Goal: Information Seeking & Learning: Understand process/instructions

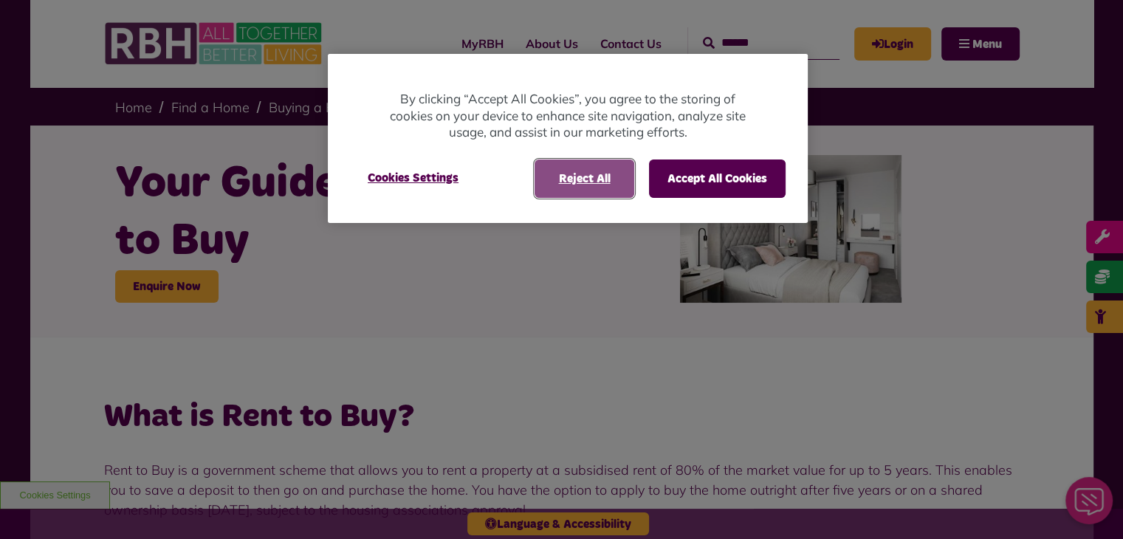
click at [578, 192] on button "Reject All" at bounding box center [584, 178] width 100 height 38
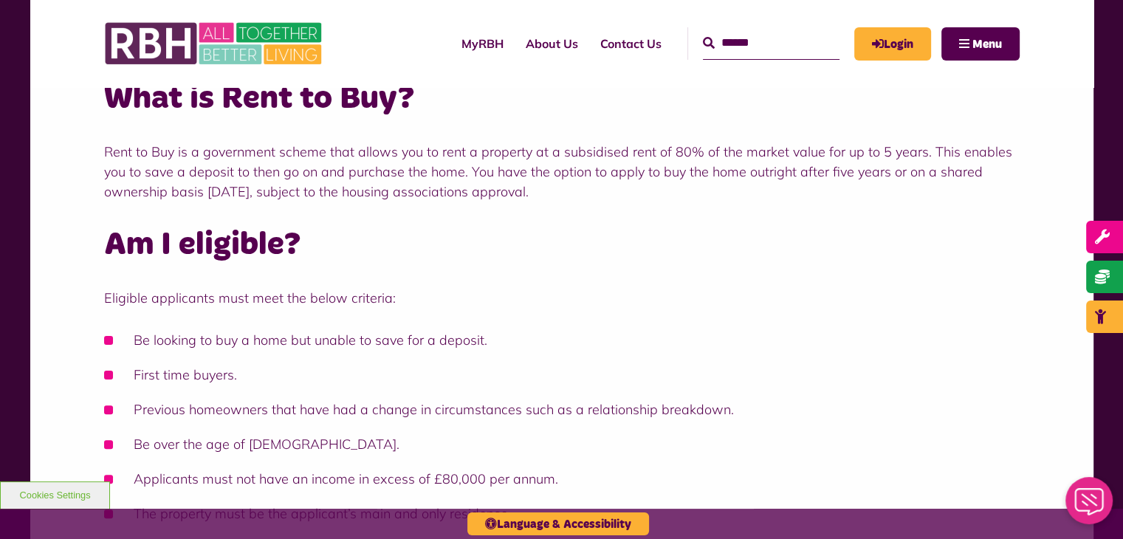
scroll to position [369, 0]
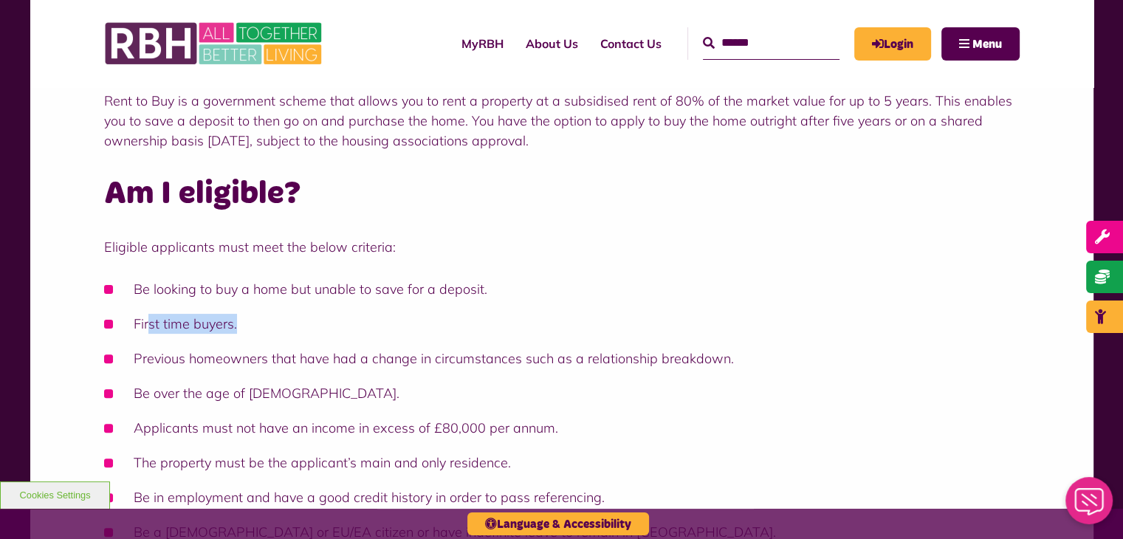
drag, startPoint x: 148, startPoint y: 317, endPoint x: 308, endPoint y: 323, distance: 160.3
click at [308, 323] on li "First time buyers." at bounding box center [561, 324] width 915 height 20
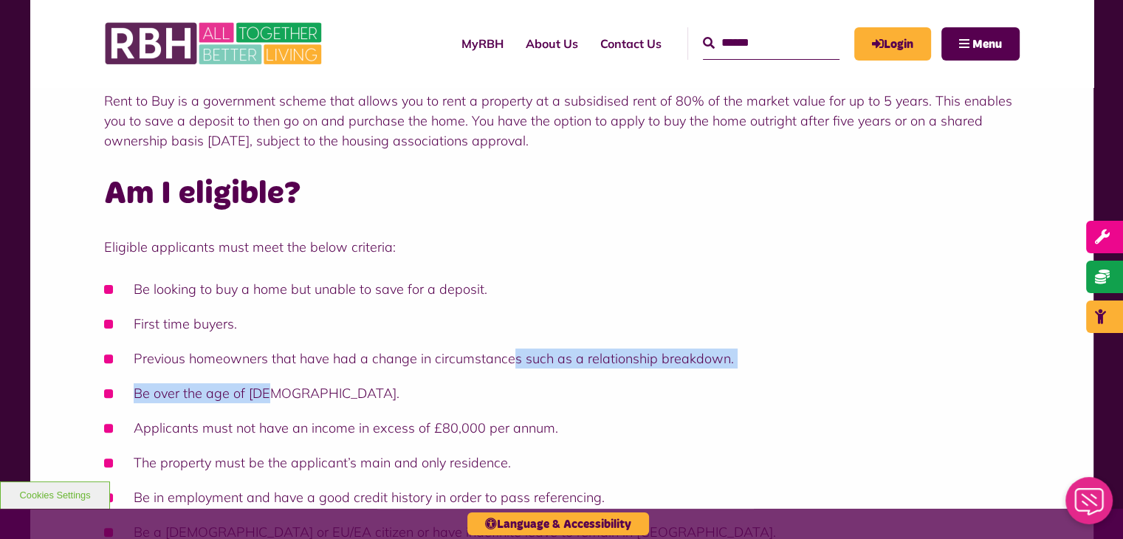
drag, startPoint x: 510, startPoint y: 364, endPoint x: 745, endPoint y: 369, distance: 234.8
click at [745, 369] on ul "Be looking to buy a home but unable to save for a deposit. First time buyers. P…" at bounding box center [561, 410] width 915 height 263
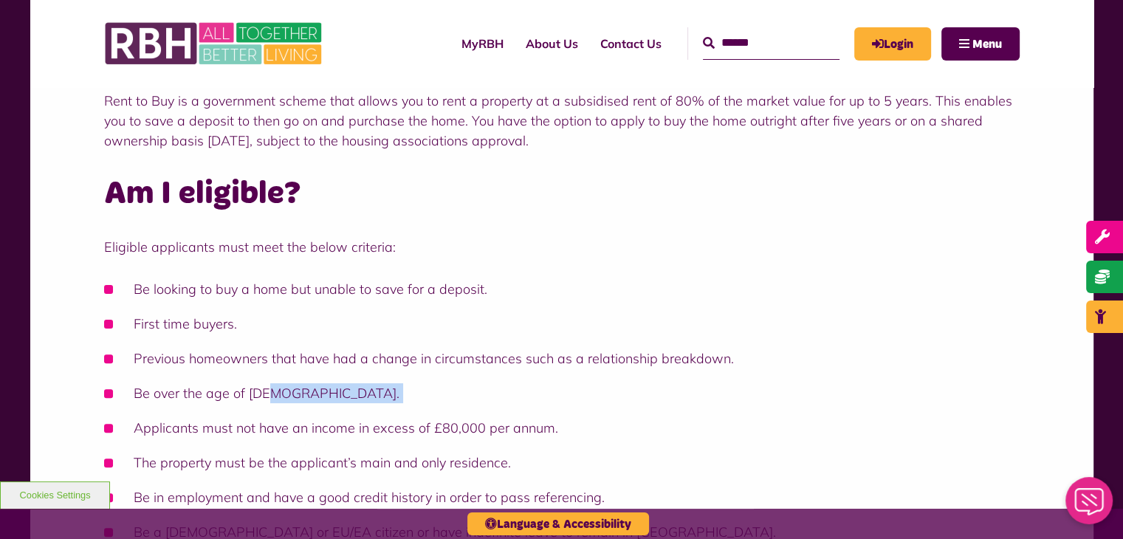
click at [745, 369] on ul "Be looking to buy a home but unable to save for a deposit. First time buyers. P…" at bounding box center [561, 410] width 915 height 263
drag, startPoint x: 174, startPoint y: 392, endPoint x: 270, endPoint y: 393, distance: 96.0
click at [270, 393] on li "Be over the age of [DEMOGRAPHIC_DATA]." at bounding box center [561, 393] width 915 height 20
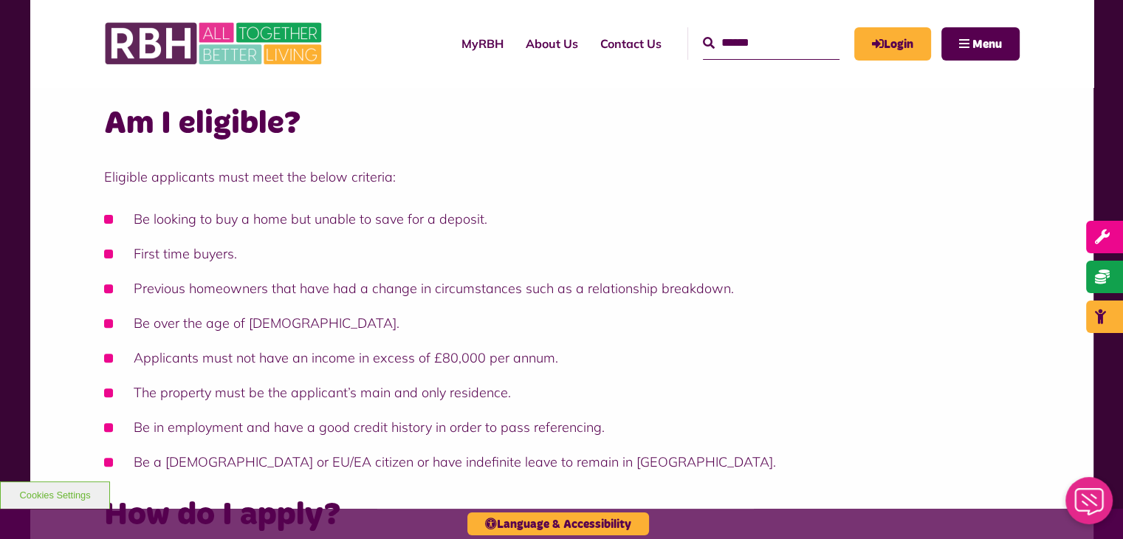
scroll to position [443, 0]
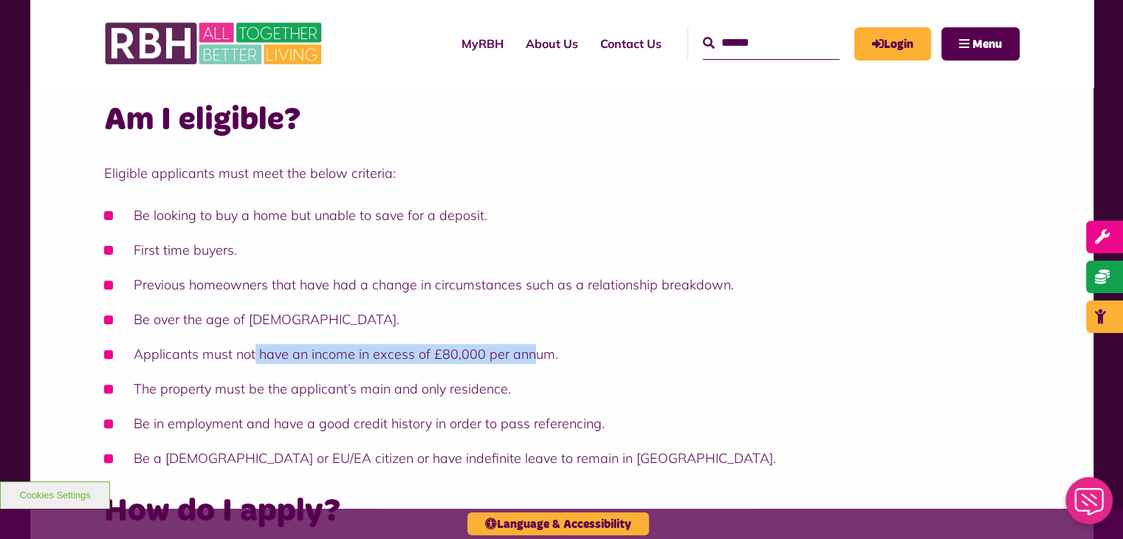
drag, startPoint x: 258, startPoint y: 361, endPoint x: 540, endPoint y: 358, distance: 282.0
click at [531, 358] on li "Applicants must not have an income in excess of £80,000 per annum." at bounding box center [561, 354] width 915 height 20
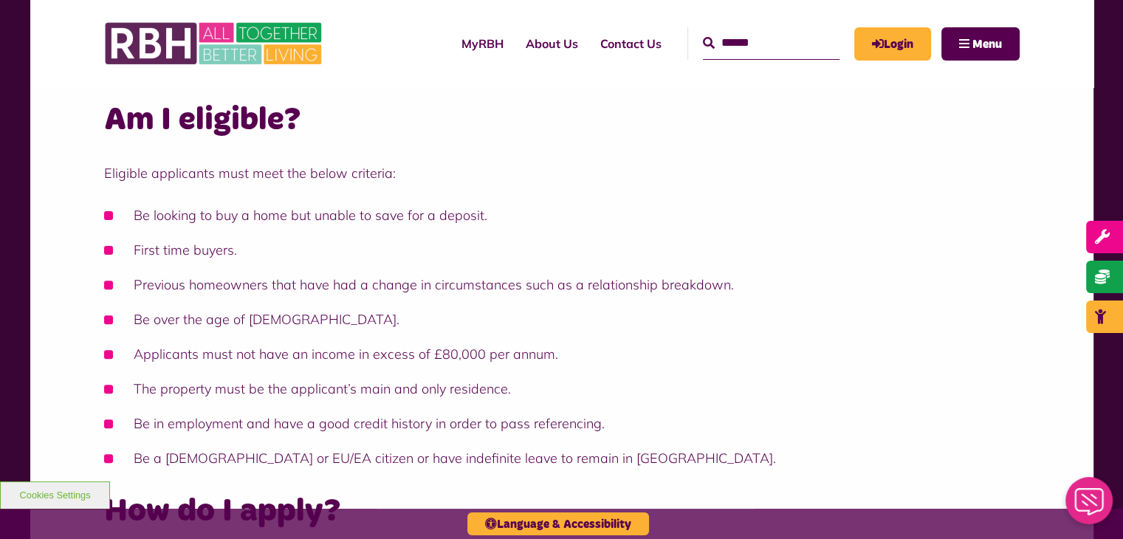
click at [540, 358] on li "Applicants must not have an income in excess of £80,000 per annum." at bounding box center [561, 354] width 915 height 20
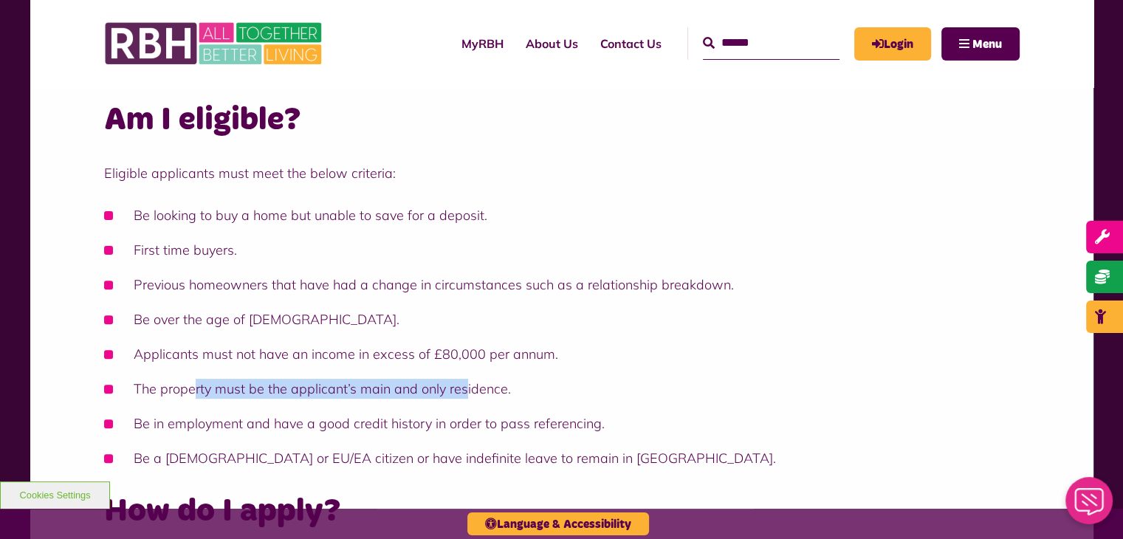
drag, startPoint x: 199, startPoint y: 388, endPoint x: 463, endPoint y: 380, distance: 264.3
click at [463, 380] on li "The property must be the applicant’s main and only residence." at bounding box center [561, 389] width 915 height 20
click at [464, 380] on li "The property must be the applicant’s main and only residence." at bounding box center [561, 389] width 915 height 20
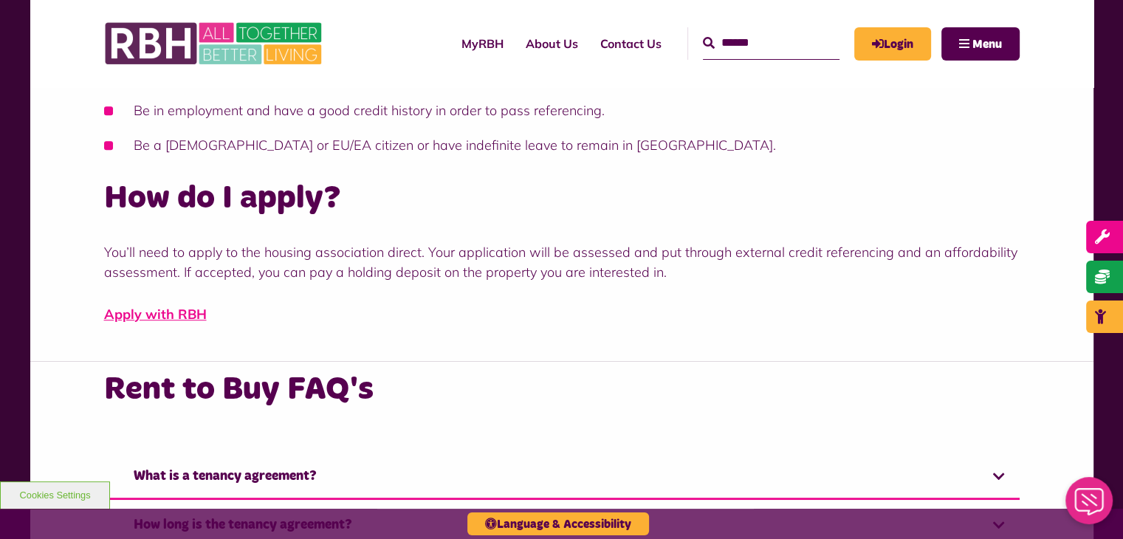
scroll to position [1107, 0]
